Goal: Information Seeking & Learning: Learn about a topic

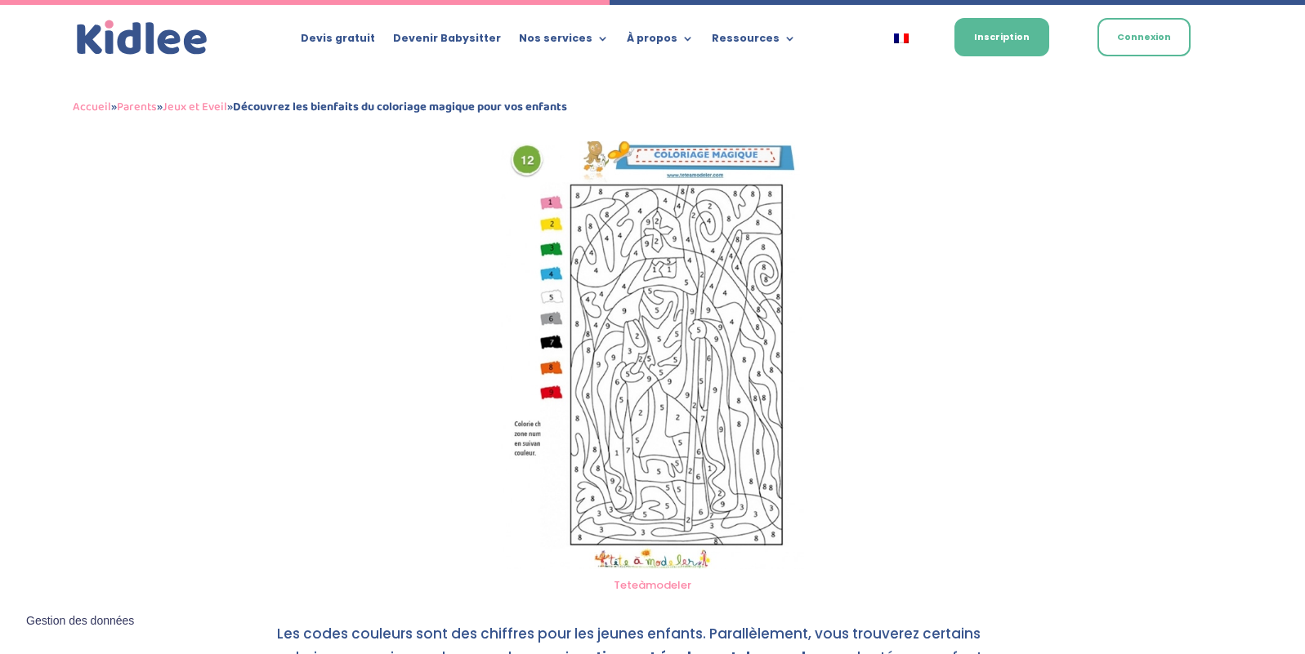
scroll to position [2068, 0]
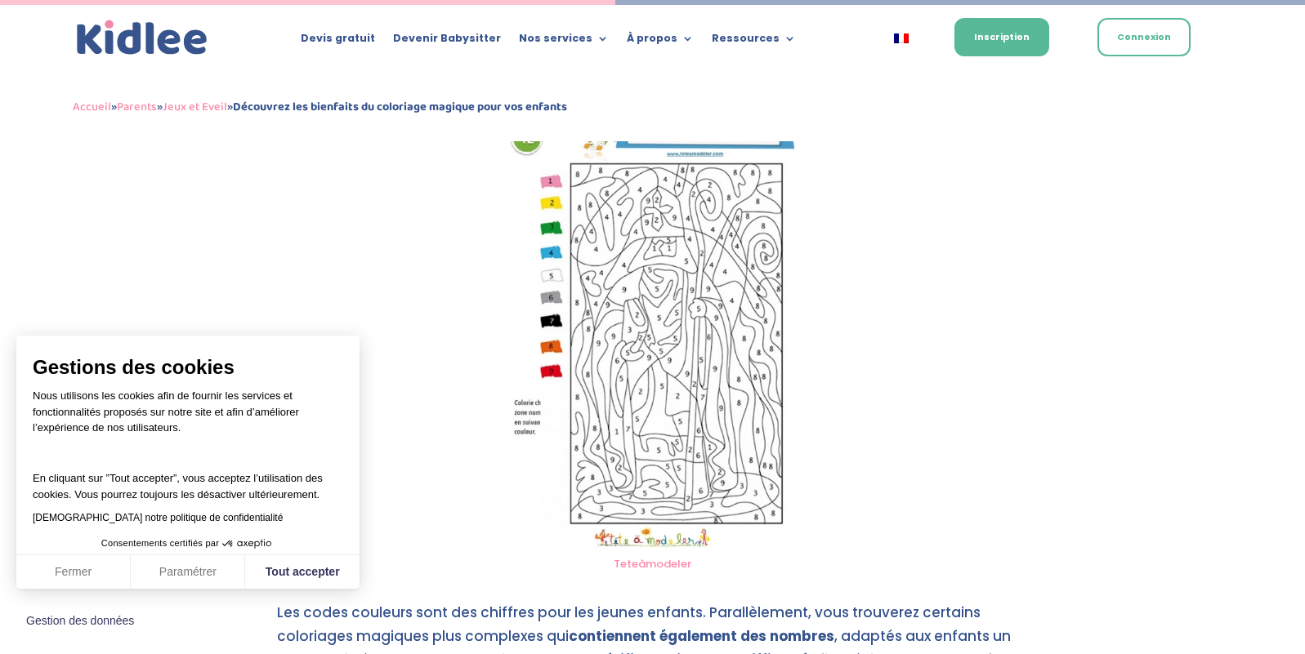
click at [661, 464] on img at bounding box center [652, 333] width 303 height 429
click at [652, 556] on link "Teteàmodeler" at bounding box center [653, 564] width 78 height 16
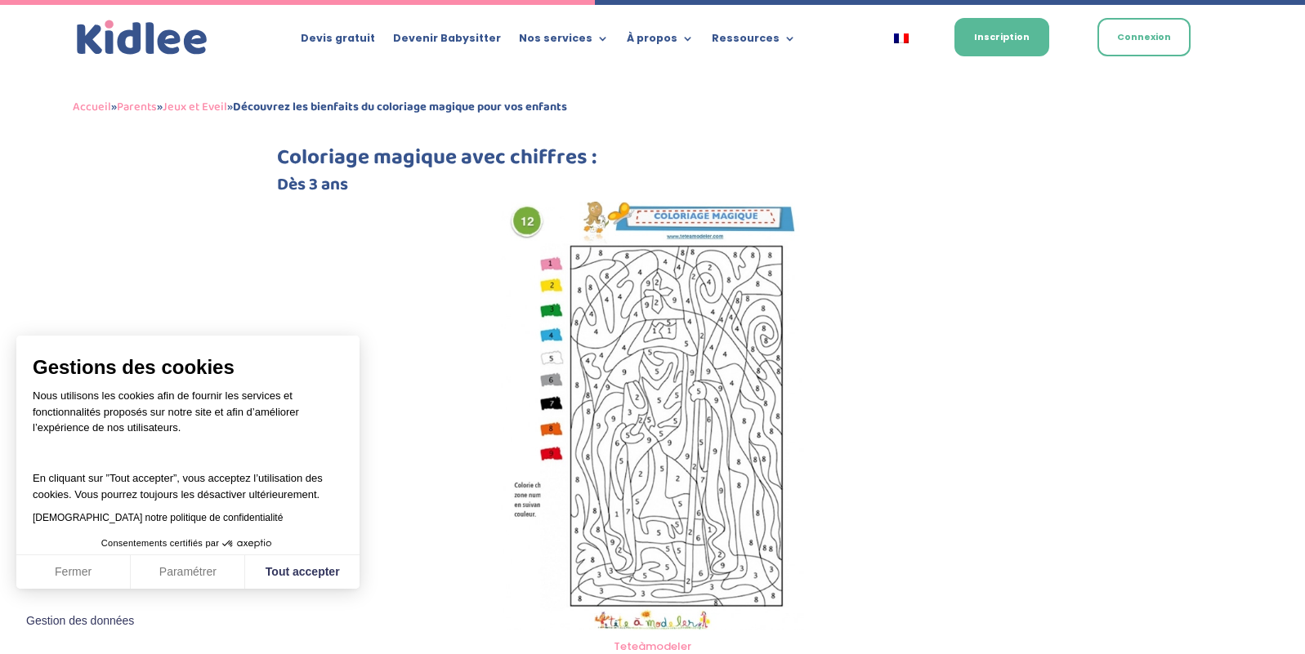
scroll to position [2008, 0]
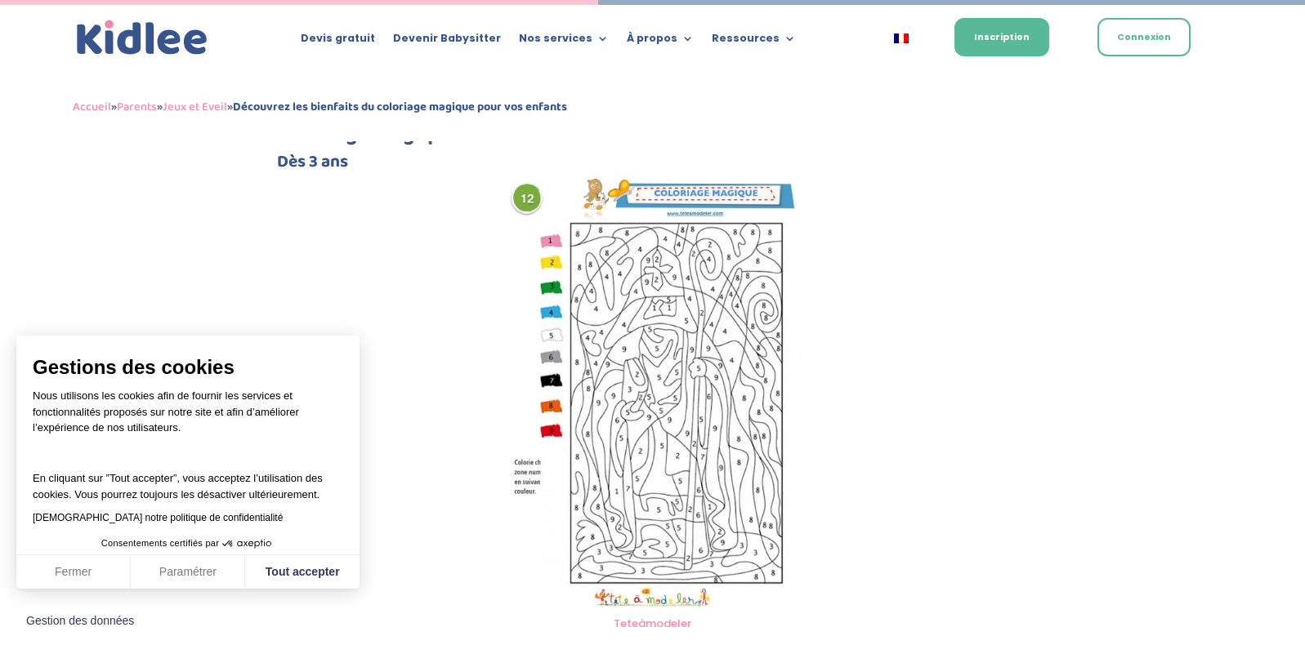
click at [667, 512] on img at bounding box center [652, 393] width 303 height 429
click at [699, 179] on img at bounding box center [652, 393] width 303 height 429
click at [695, 193] on img at bounding box center [652, 393] width 303 height 429
click at [520, 179] on img at bounding box center [652, 393] width 303 height 429
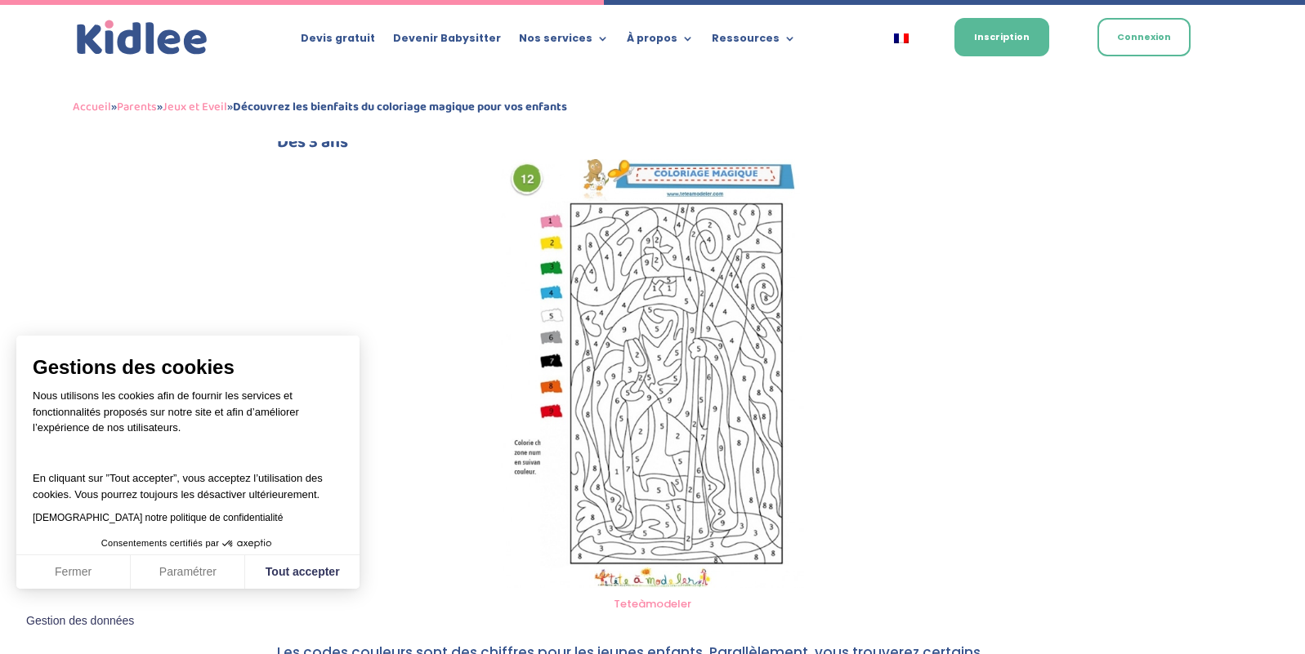
scroll to position [2025, 0]
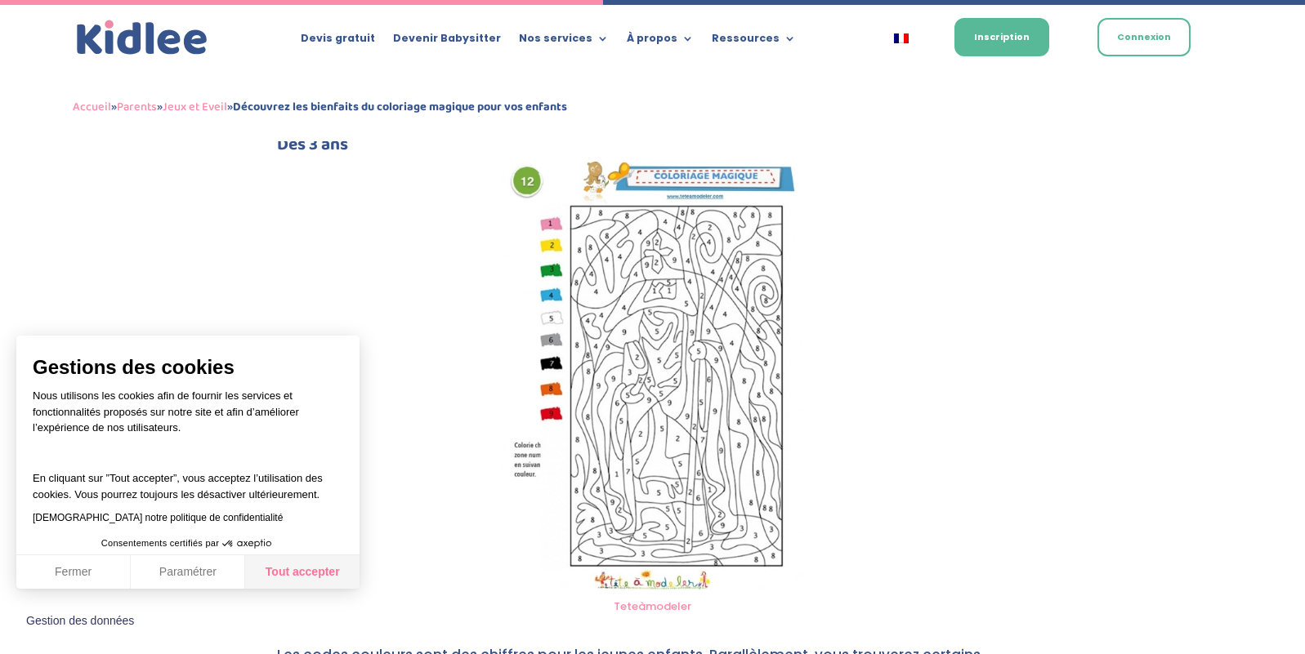
drag, startPoint x: 315, startPoint y: 567, endPoint x: 333, endPoint y: 567, distance: 17.2
click at [316, 567] on button "Tout accepter" at bounding box center [302, 573] width 114 height 34
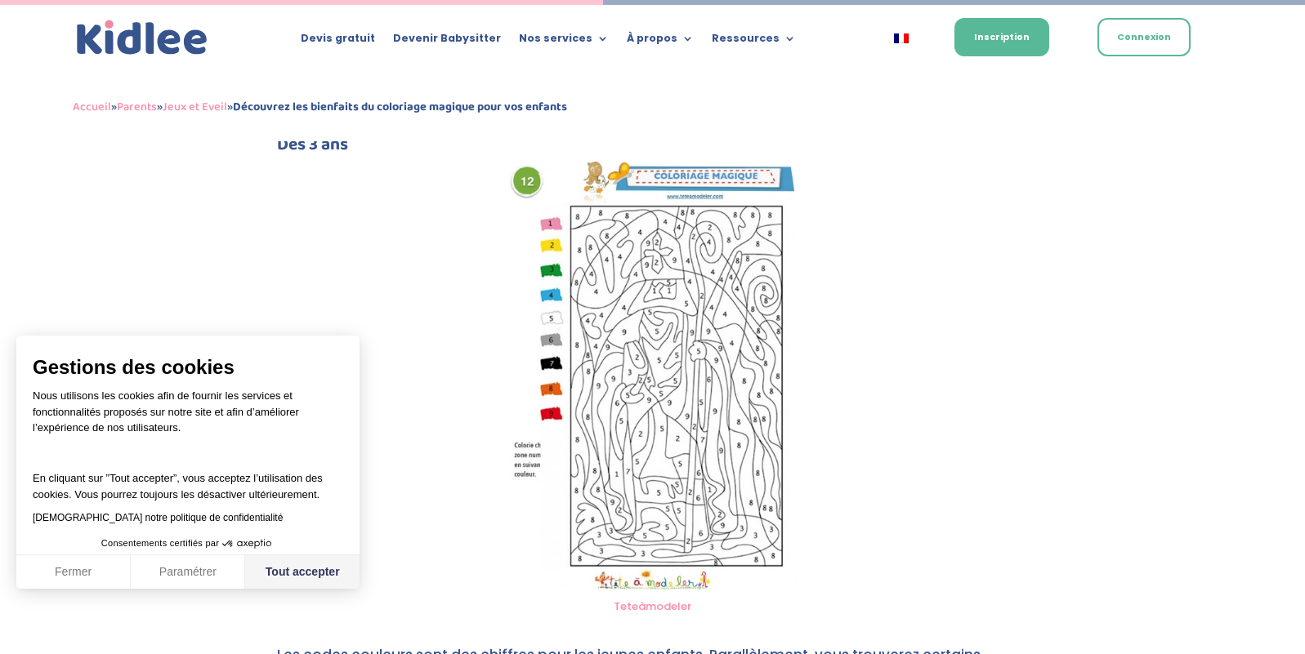
checkbox input "true"
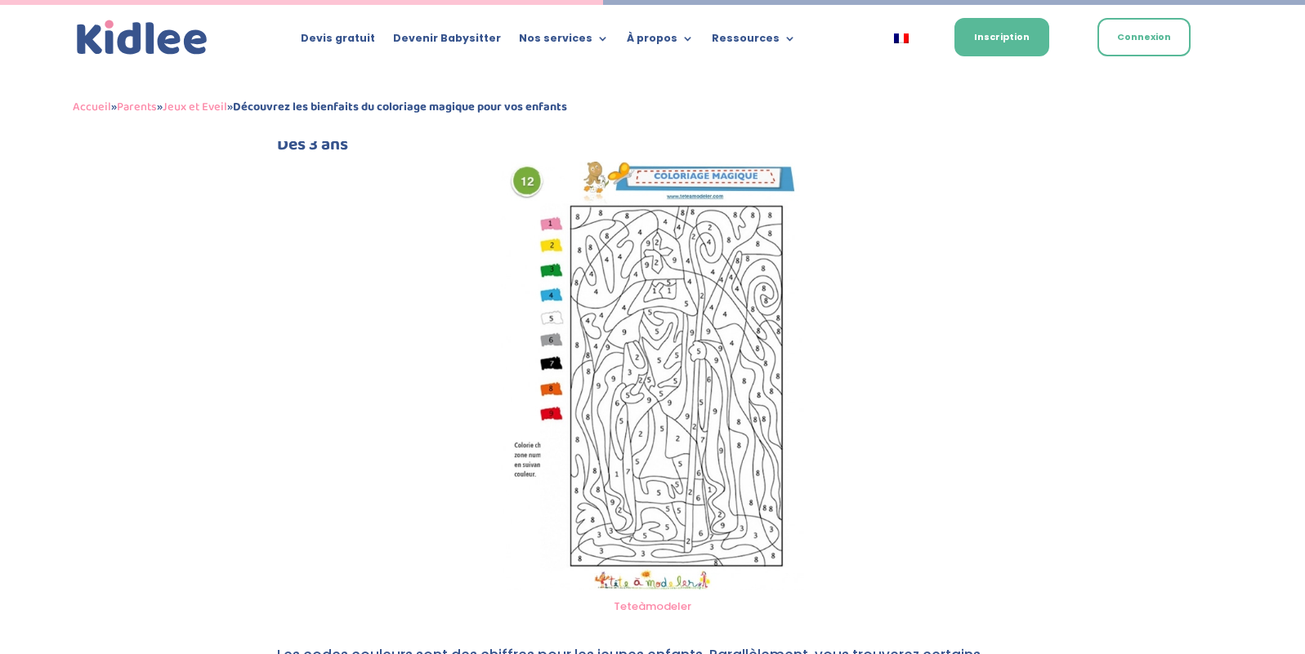
click at [673, 504] on img at bounding box center [652, 376] width 303 height 429
click at [652, 599] on link "Teteàmodeler" at bounding box center [653, 607] width 78 height 16
